Goal: Task Accomplishment & Management: Use online tool/utility

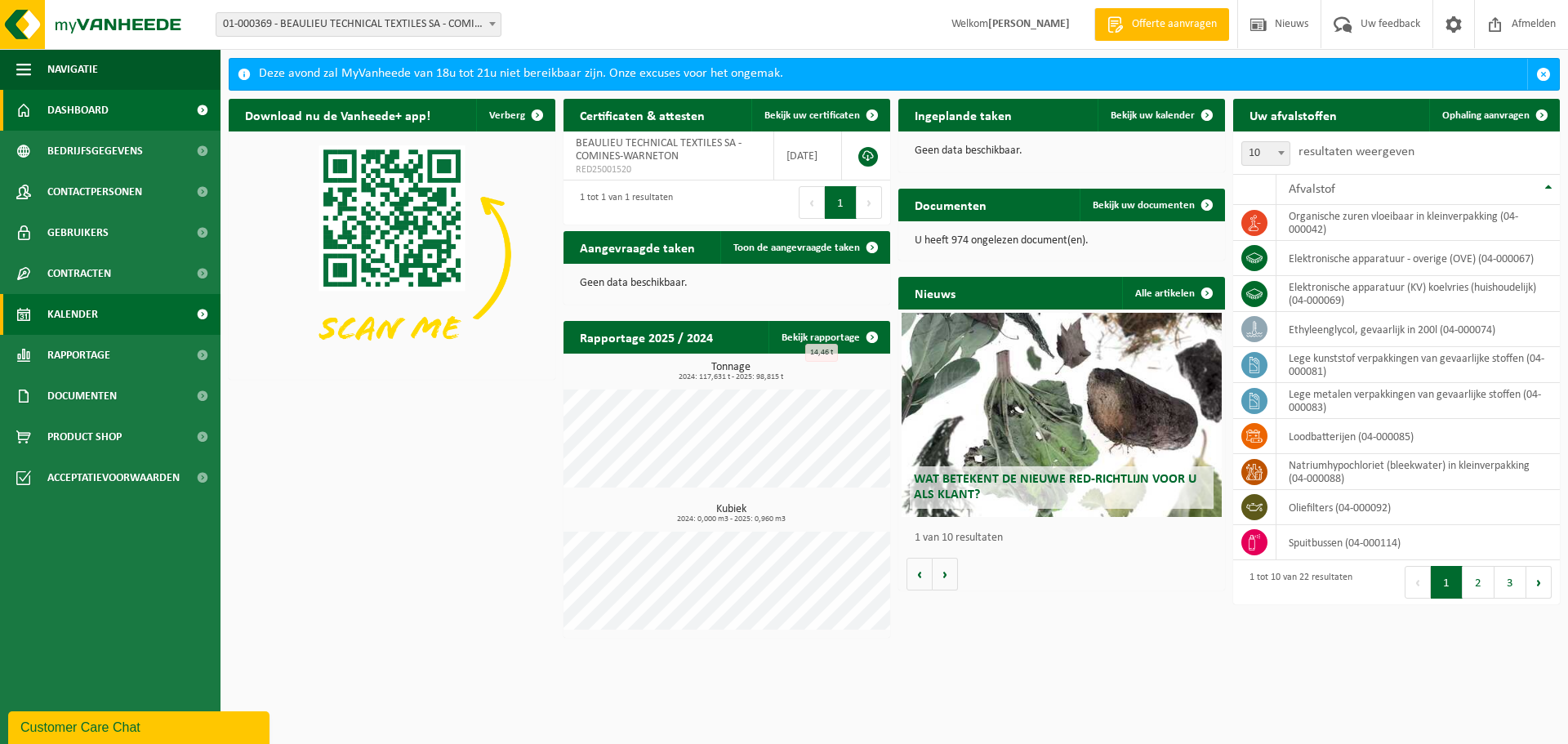
click at [85, 316] on span "Kalender" at bounding box center [73, 315] width 51 height 41
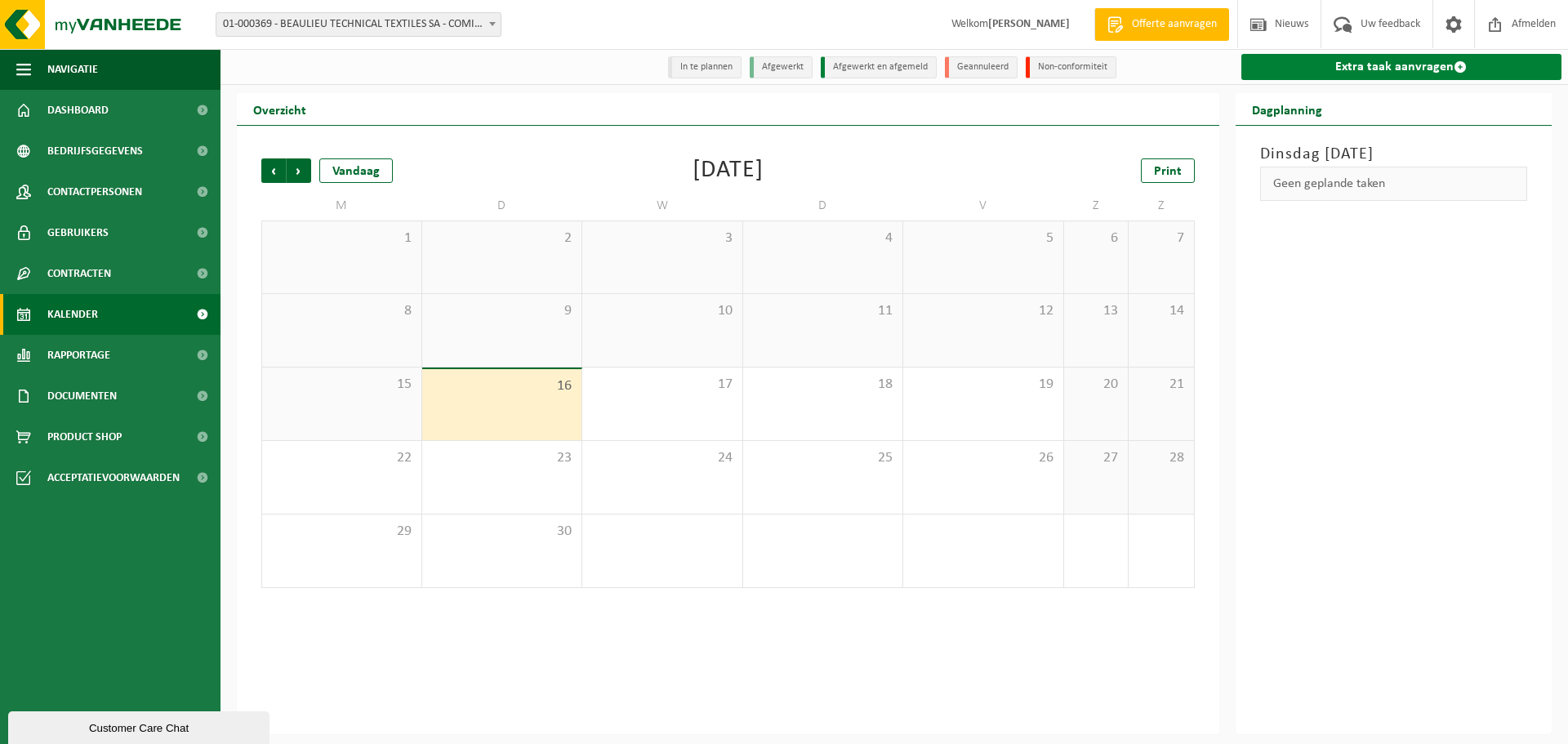
click at [1410, 66] on link "Extra taak aanvragen" at bounding box center [1401, 66] width 321 height 26
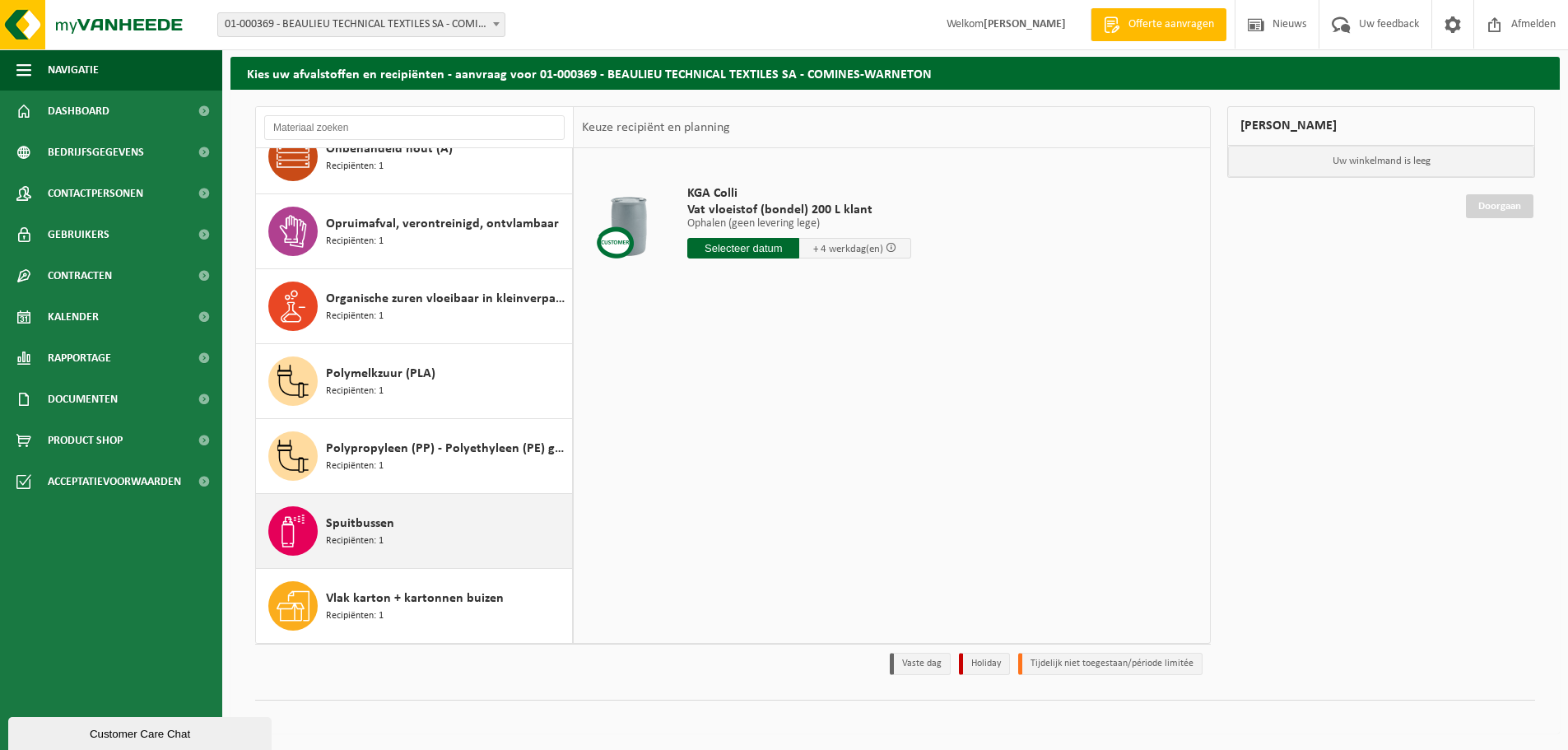
scroll to position [995, 0]
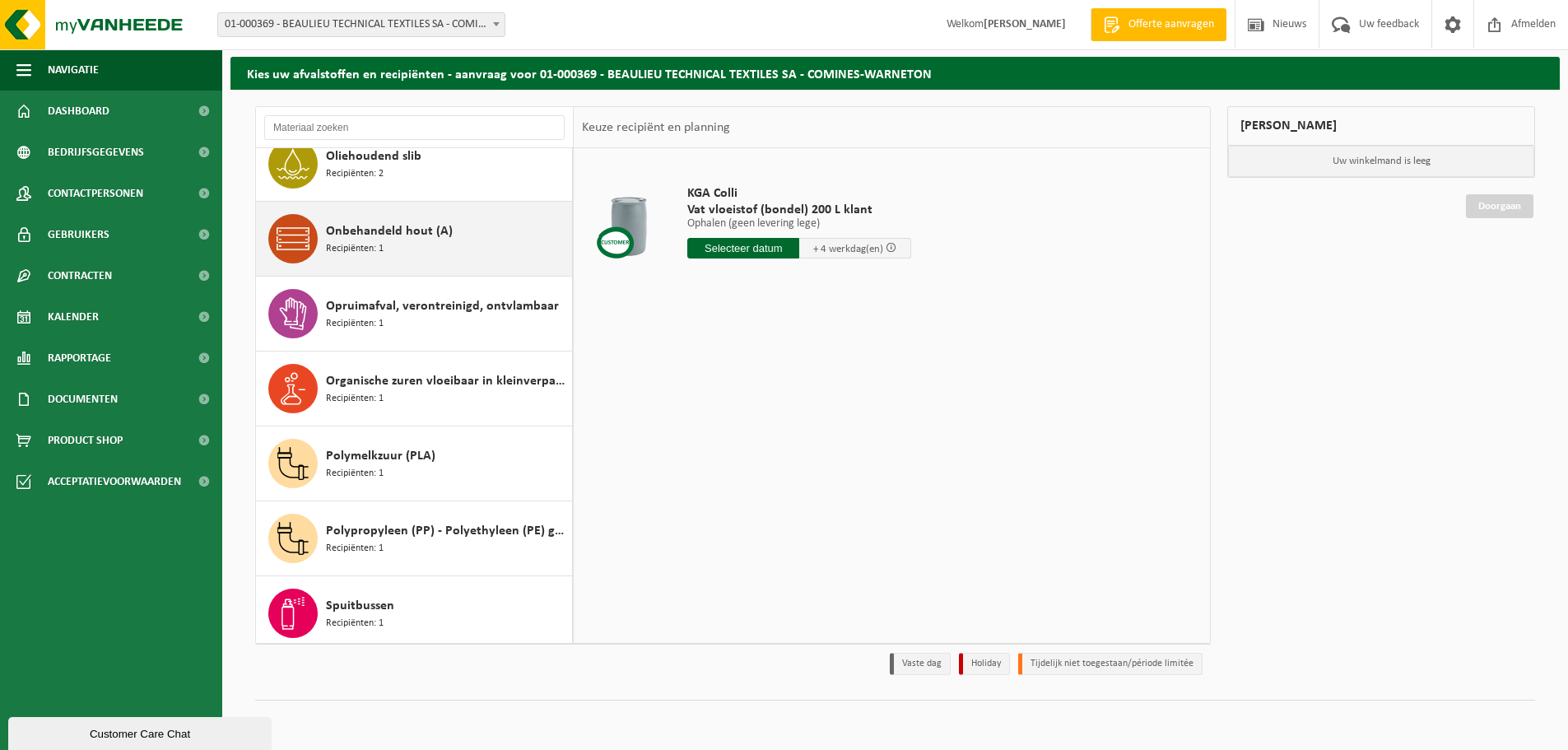
click at [389, 256] on div "Onbehandeld hout (A) Recipiënten: 1" at bounding box center [447, 239] width 242 height 50
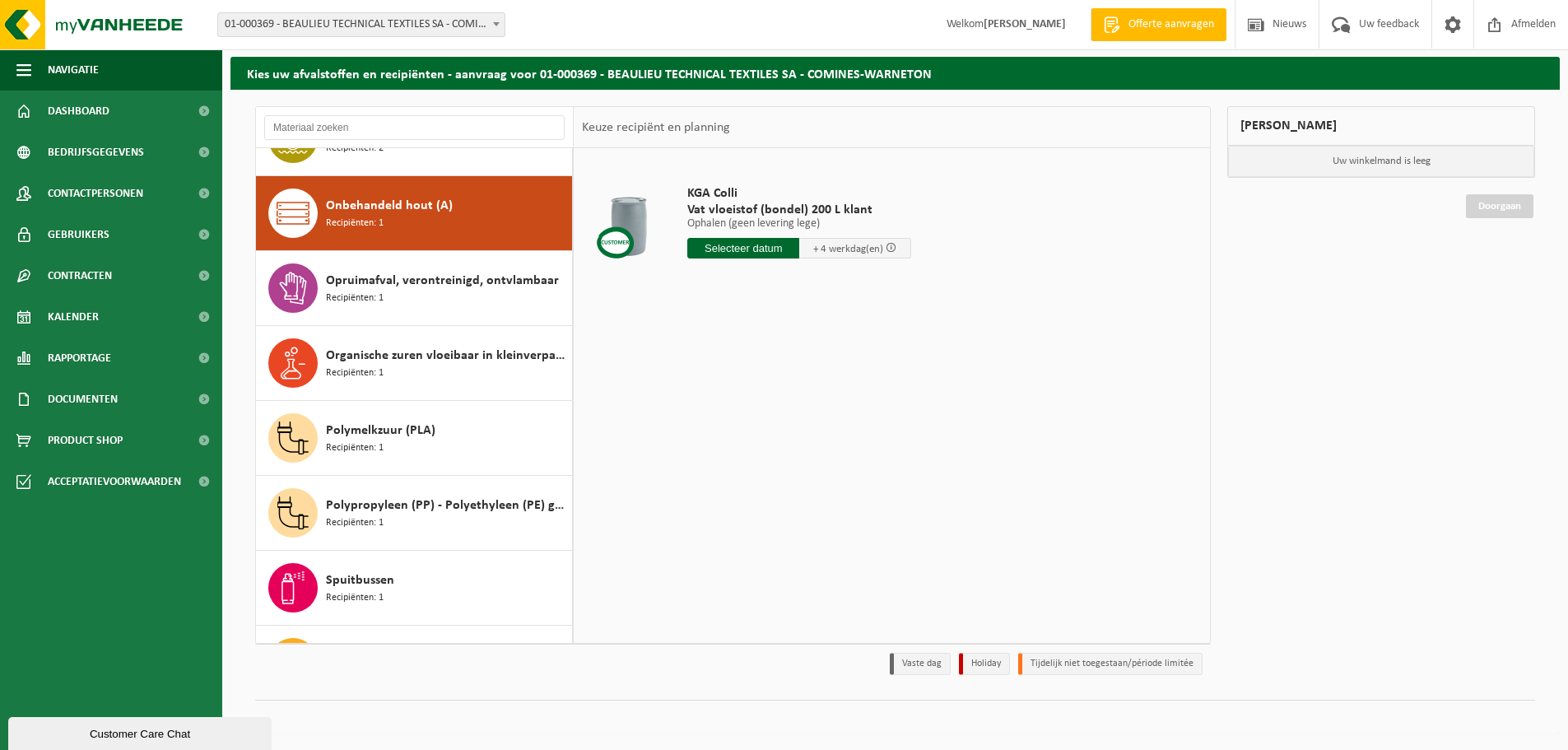
scroll to position [1049, 0]
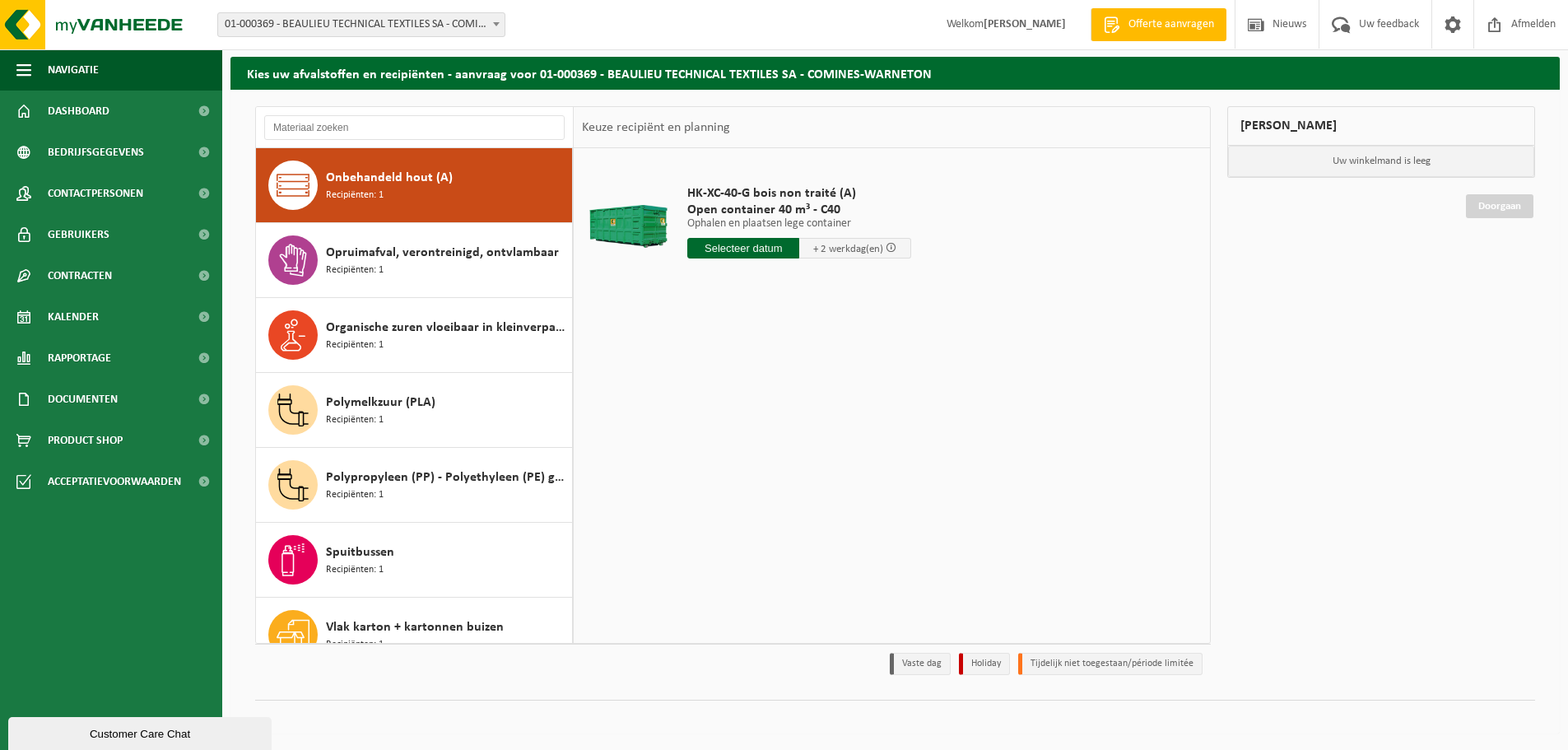
click at [720, 244] on input "text" at bounding box center [743, 248] width 112 height 21
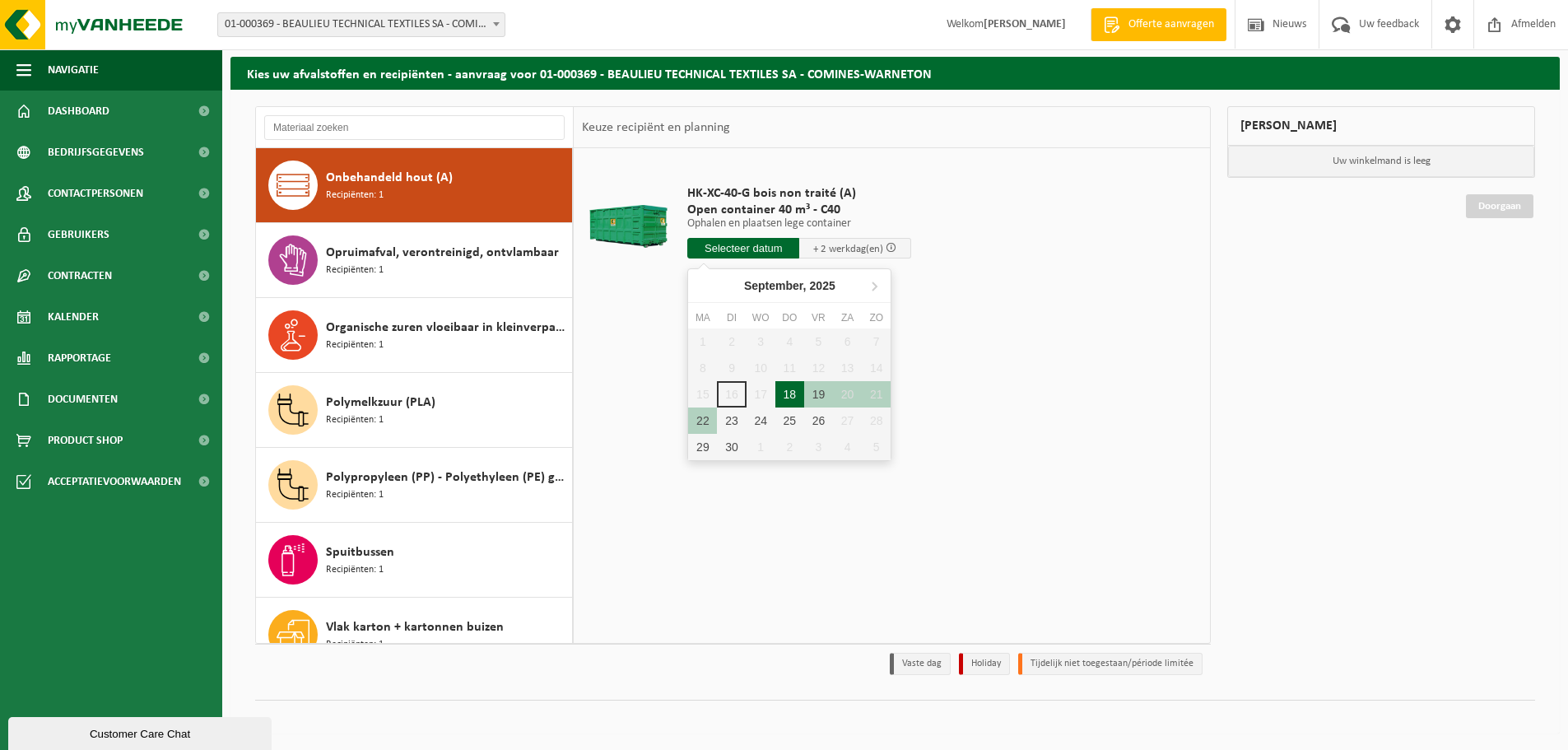
click at [788, 393] on div "18" at bounding box center [790, 394] width 29 height 27
type input "Van 2025-09-18"
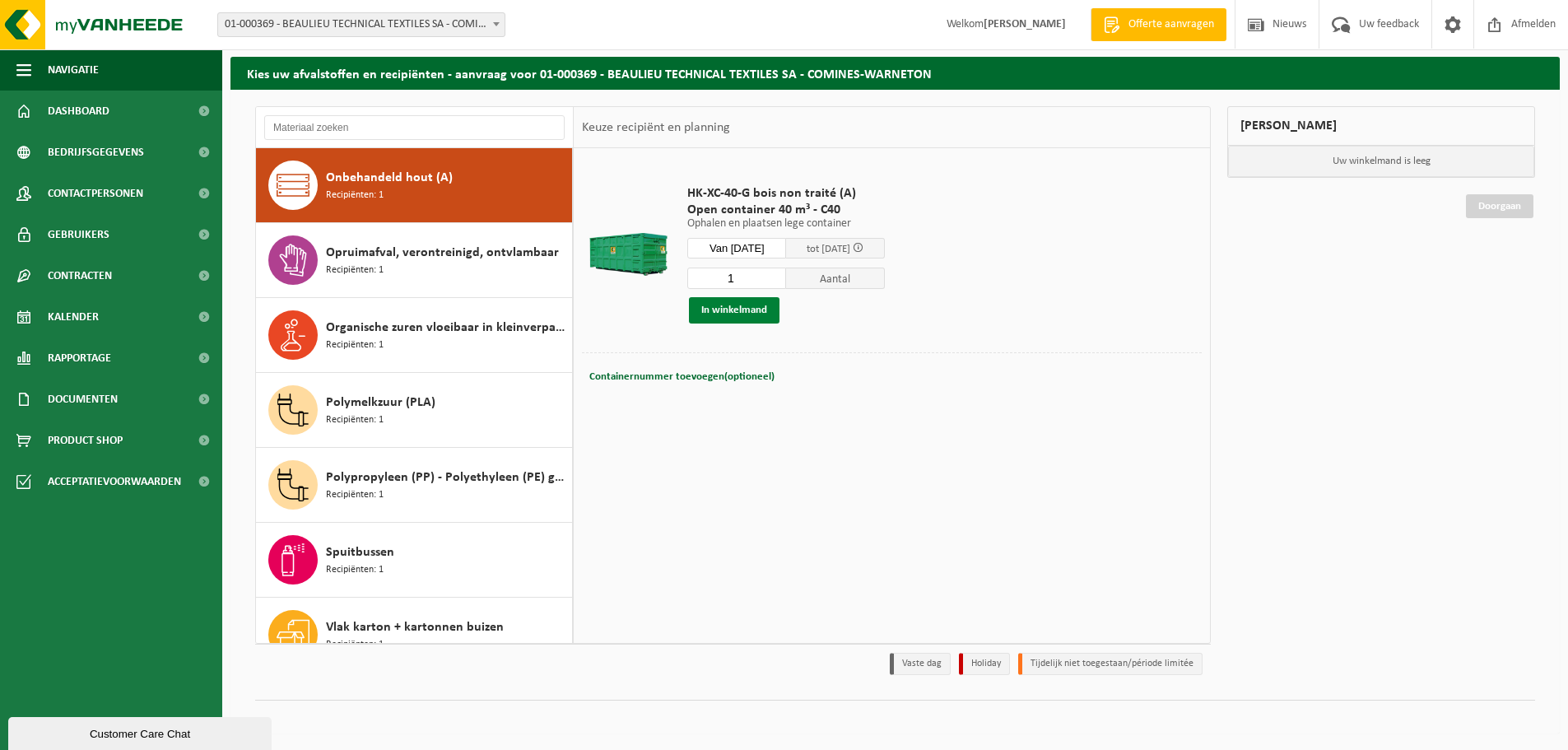
click at [721, 307] on button "In winkelmand" at bounding box center [734, 310] width 91 height 27
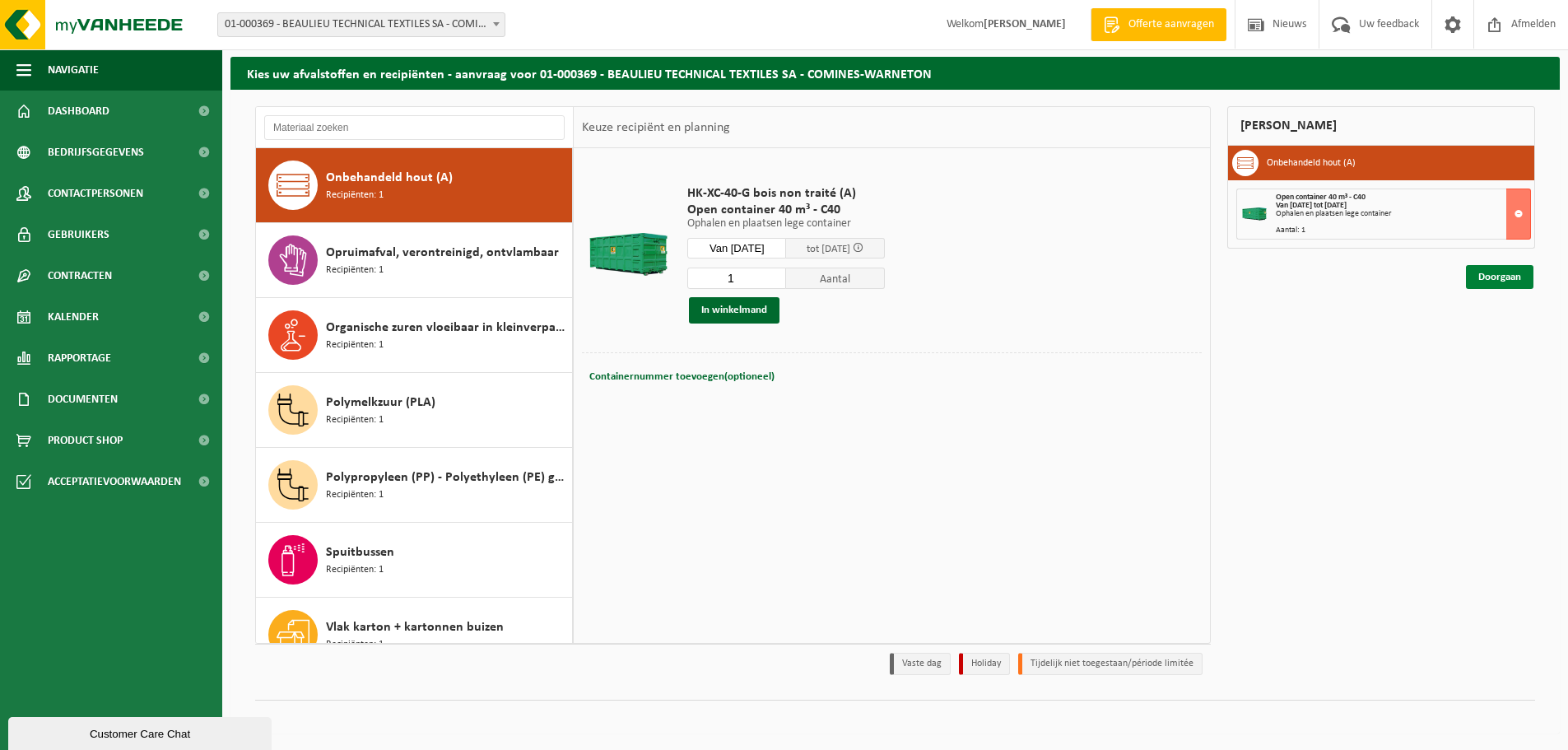
click at [1502, 280] on link "Doorgaan" at bounding box center [1499, 277] width 68 height 24
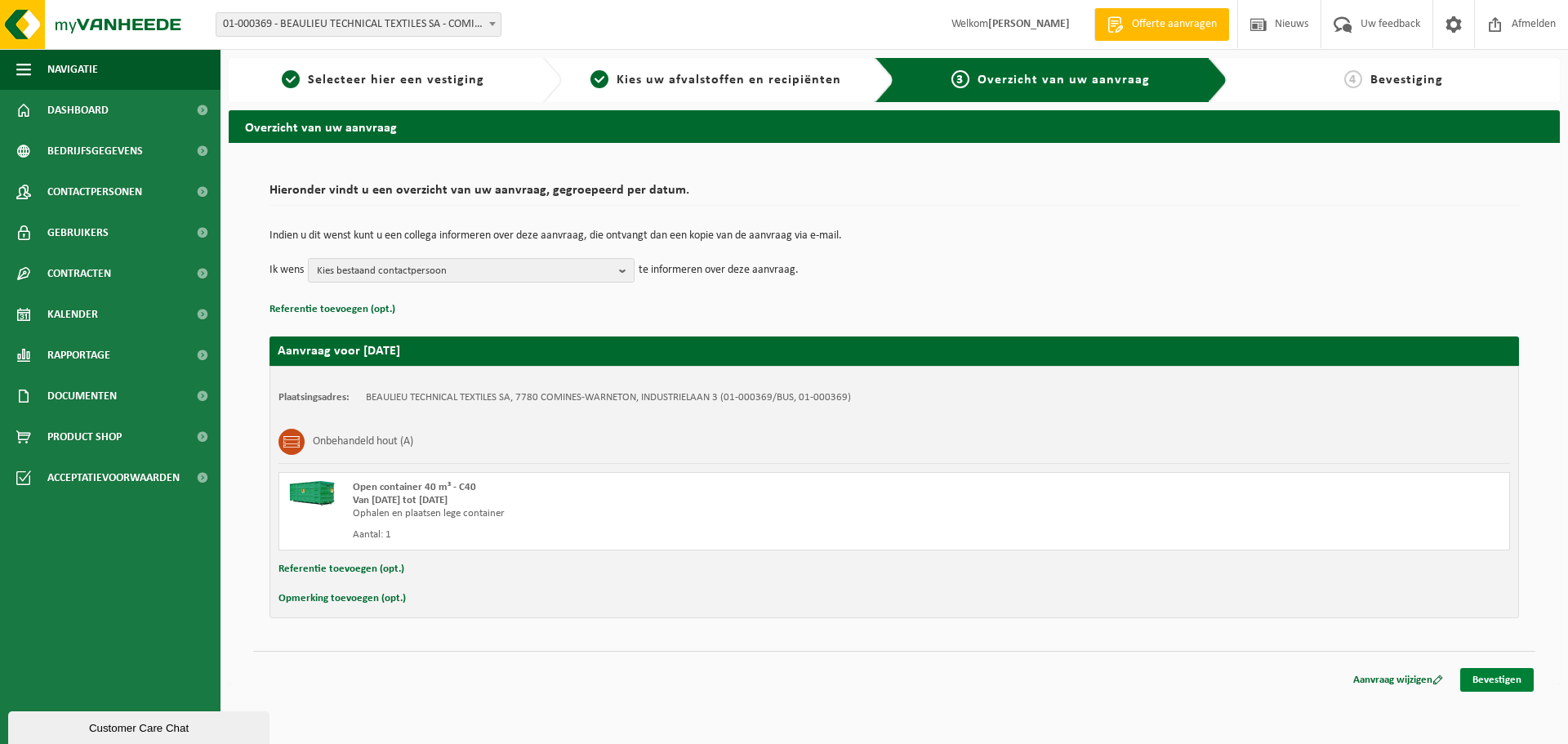
click at [1506, 678] on link "Bevestigen" at bounding box center [1497, 680] width 73 height 24
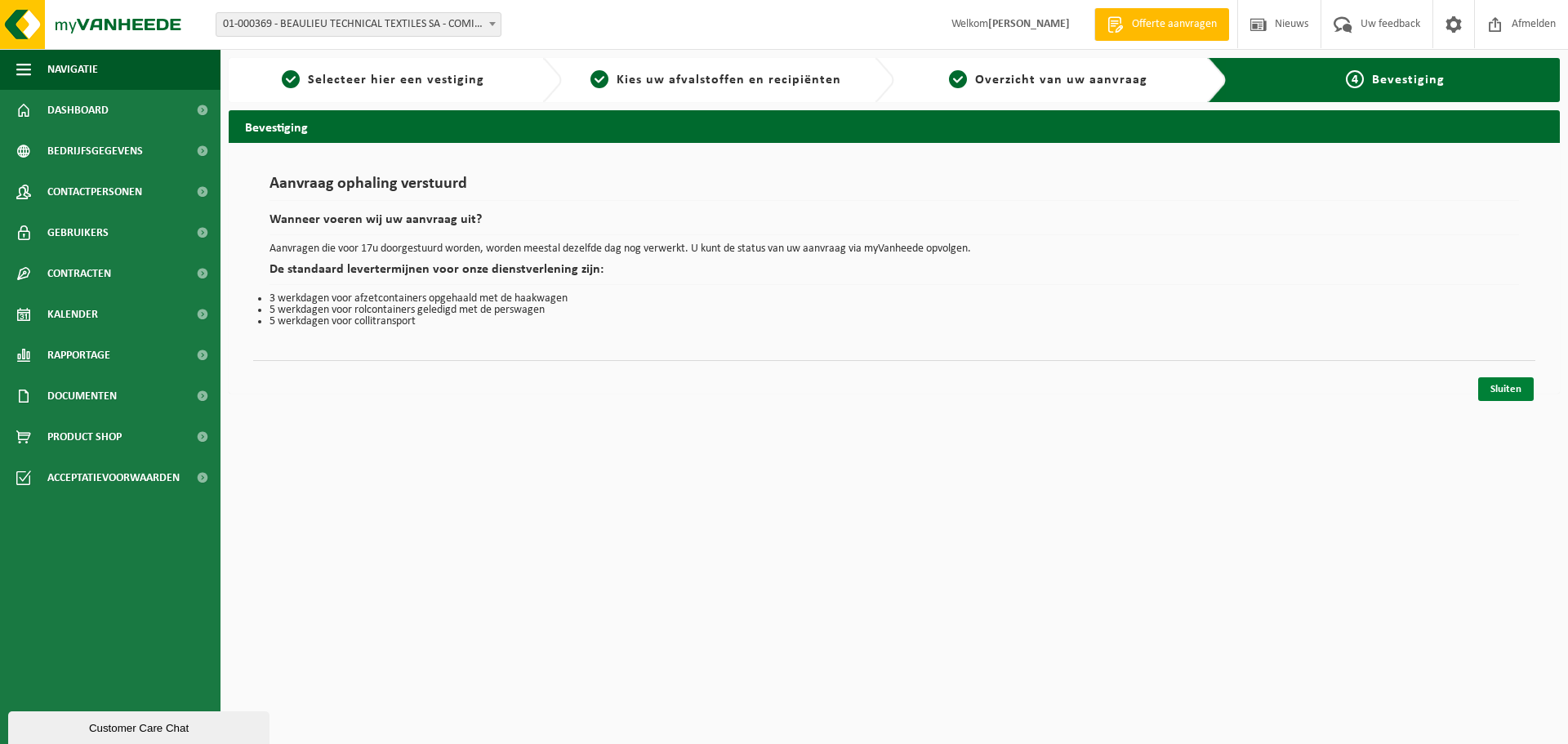
click at [1508, 386] on link "Sluiten" at bounding box center [1505, 389] width 55 height 24
